Goal: Use online tool/utility: Utilize a website feature to perform a specific function

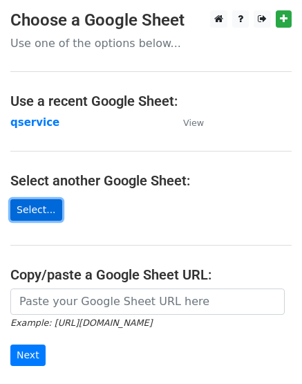
click at [39, 207] on link "Select..." at bounding box center [36, 209] width 52 height 21
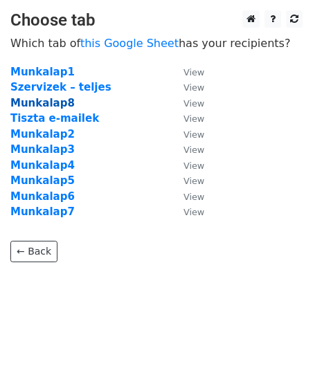
click at [43, 102] on strong "Munkalap8" at bounding box center [42, 103] width 64 height 12
